Goal: Task Accomplishment & Management: Complete application form

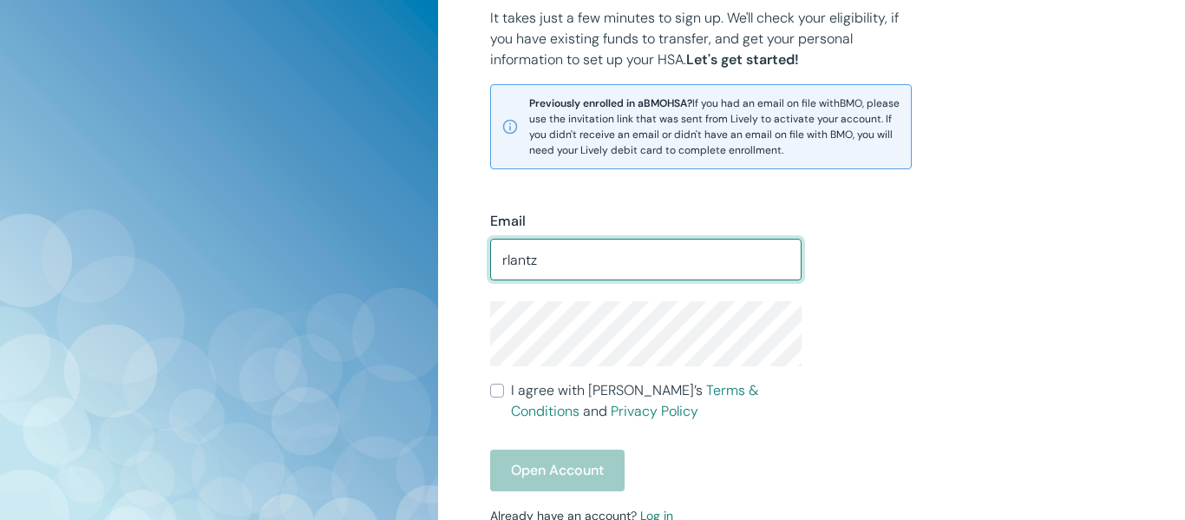
click at [572, 258] on input "rlantz" at bounding box center [645, 259] width 311 height 35
type input "rlantz"
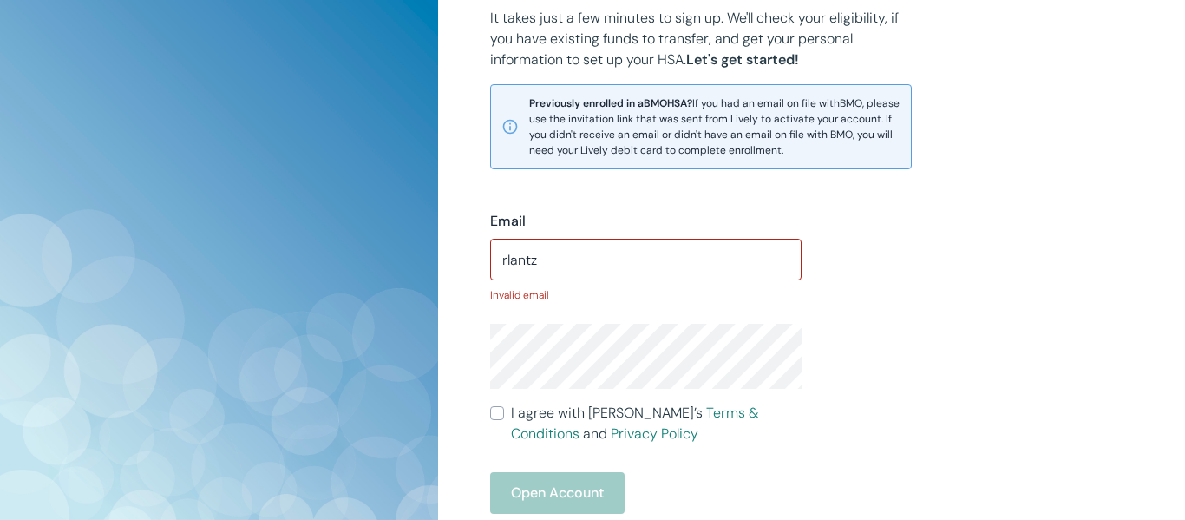
click at [921, 258] on div "Email rlantz ​ Invalid email I agree with Lively’s Terms & Conditions and Priva…" at bounding box center [801, 396] width 664 height 454
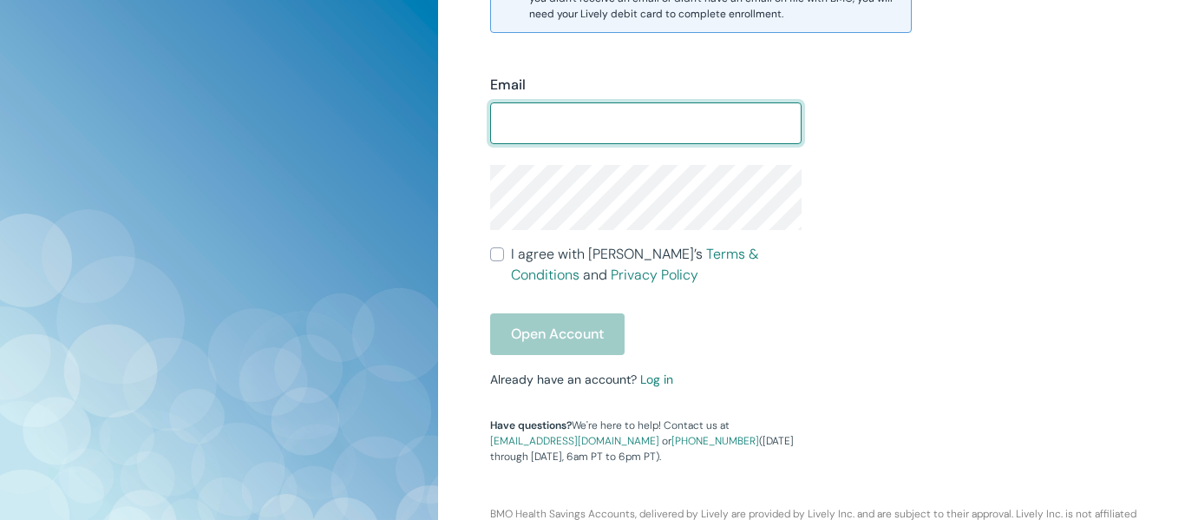
scroll to position [552, 0]
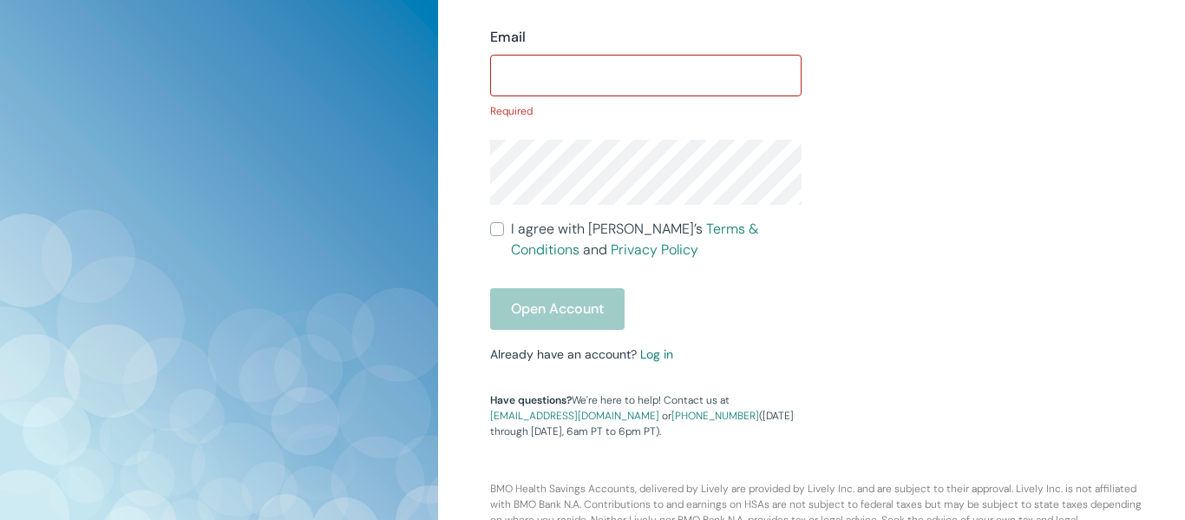
click at [529, 69] on input "Email" at bounding box center [645, 75] width 311 height 35
type input "lantzr@cudahysd.org"
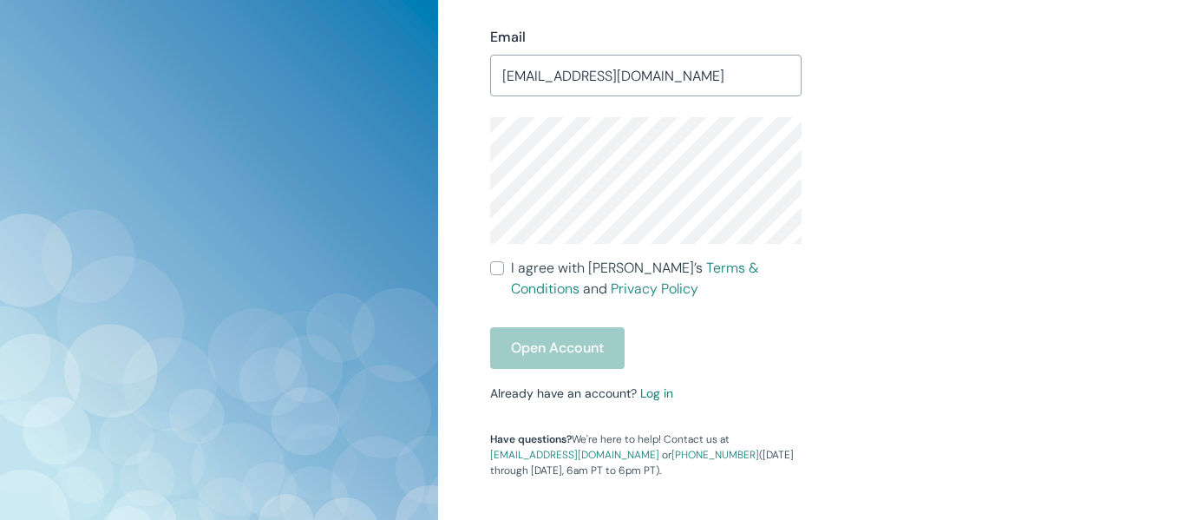
click at [500, 270] on input "I agree with Lively’s Terms & Conditions and Privacy Policy" at bounding box center [497, 268] width 14 height 14
checkbox input "true"
click at [659, 389] on link "Log in" at bounding box center [656, 393] width 33 height 16
